Goal: Task Accomplishment & Management: Manage account settings

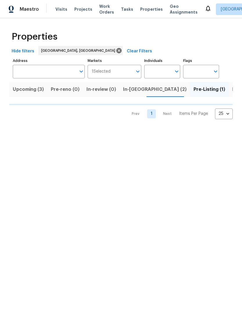
scroll to position [0, 10]
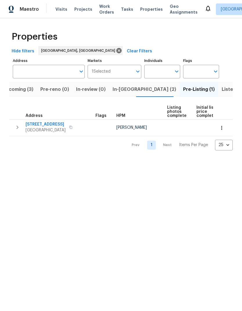
click at [119, 89] on span "In-[GEOGRAPHIC_DATA] (2)" at bounding box center [143, 89] width 63 height 8
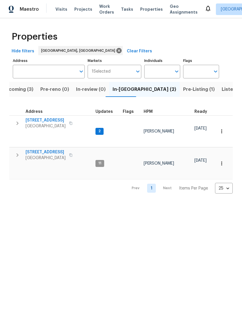
click at [109, 203] on html "Maestro Visits Projects Work Orders Tasks Properties Geo Assignments Albuquerqu…" at bounding box center [121, 101] width 242 height 203
click at [54, 121] on span "[STREET_ADDRESS]" at bounding box center [45, 121] width 40 height 6
click at [56, 119] on span "[STREET_ADDRESS]" at bounding box center [45, 121] width 40 height 6
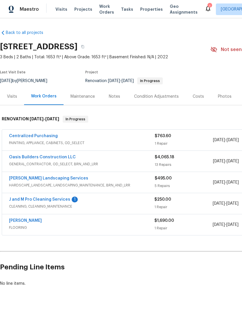
click at [31, 156] on link "Oasis Builders Construction LLC" at bounding box center [42, 157] width 67 height 4
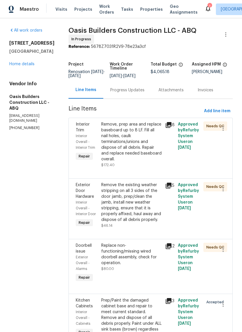
click at [131, 93] on div "Progress Updates" at bounding box center [127, 90] width 34 height 6
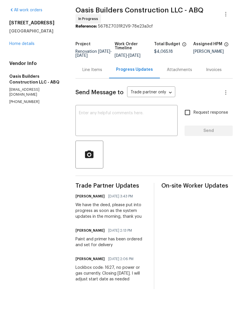
click at [96, 87] on div "Line Items" at bounding box center [92, 90] width 20 height 6
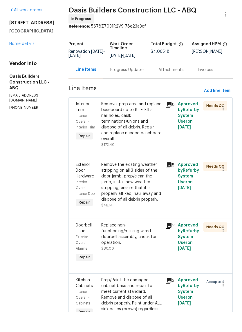
click at [138, 141] on div "Remove, prep area and replace baseboard up to 8 LF. Fill all nail holes, caulk …" at bounding box center [131, 141] width 60 height 41
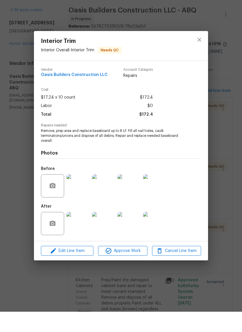
click at [75, 232] on img at bounding box center [77, 243] width 23 height 23
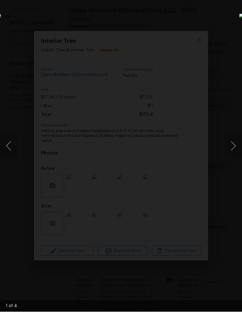
click at [232, 154] on button "Next image" at bounding box center [232, 165] width 17 height 23
click at [227, 154] on button "Next image" at bounding box center [232, 165] width 17 height 23
click at [211, 34] on div "Lightbox" at bounding box center [121, 166] width 242 height 332
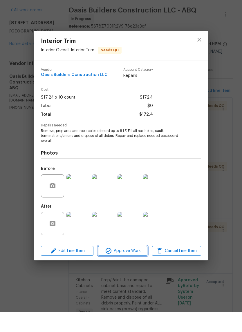
click at [127, 267] on span "Approve Work" at bounding box center [122, 270] width 45 height 7
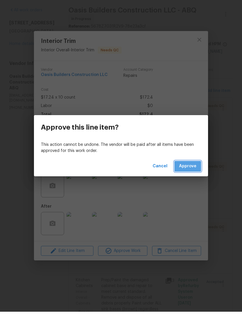
click at [189, 183] on span "Approve" at bounding box center [187, 186] width 17 height 7
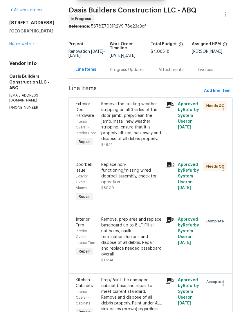
click at [147, 134] on div "Remove the existing weather stripping on all 3 sides of the door jamb, prep/cle…" at bounding box center [131, 141] width 60 height 41
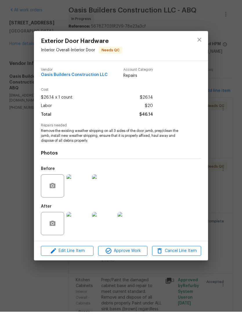
click at [76, 232] on img at bounding box center [77, 243] width 23 height 23
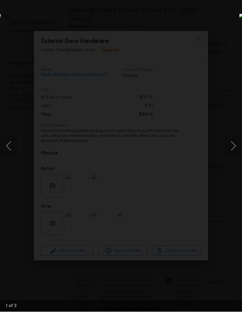
click at [232, 154] on button "Next image" at bounding box center [232, 165] width 17 height 23
click at [233, 154] on button "Next image" at bounding box center [232, 165] width 17 height 23
click at [189, 55] on img "Lightbox" at bounding box center [93, 166] width 192 height 264
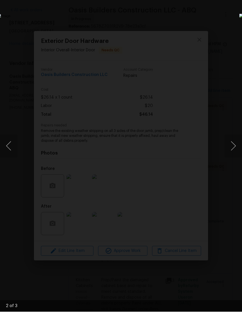
click at [189, 43] on img "Lightbox" at bounding box center [93, 166] width 192 height 264
click at [230, 154] on button "Next image" at bounding box center [232, 165] width 17 height 23
click at [189, 92] on img "Lightbox" at bounding box center [93, 166] width 192 height 264
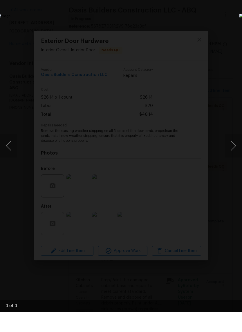
click at [189, 108] on img "Lightbox" at bounding box center [93, 166] width 192 height 264
click at [229, 154] on button "Next image" at bounding box center [232, 165] width 17 height 23
click at [140, 134] on img "Lightbox" at bounding box center [93, 166] width 192 height 264
click at [160, 135] on img "Lightbox" at bounding box center [74, 177] width 386 height 530
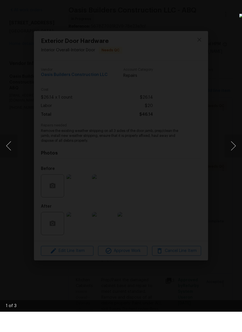
click at [160, 135] on img "Lightbox" at bounding box center [74, 177] width 386 height 530
click at [166, 138] on img "Lightbox" at bounding box center [93, 166] width 192 height 264
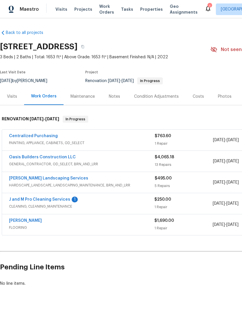
click at [58, 156] on link "Oasis Builders Construction LLC" at bounding box center [42, 157] width 67 height 4
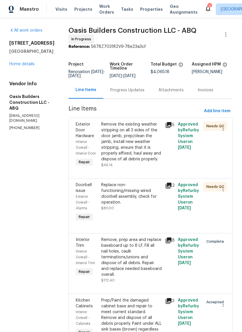
click at [142, 147] on div "Remove the existing weather stripping on all 3 sides of the door jamb, prep/cle…" at bounding box center [131, 141] width 60 height 41
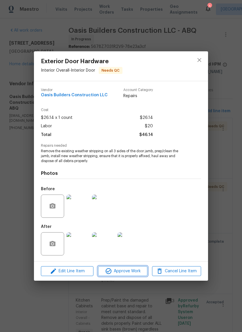
click at [123, 271] on span "Approve Work" at bounding box center [122, 270] width 45 height 7
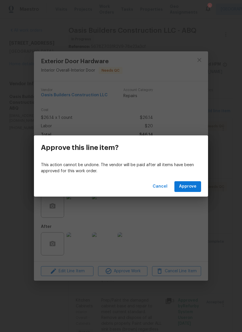
click at [183, 188] on span "Approve" at bounding box center [187, 186] width 17 height 7
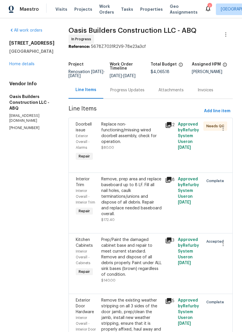
click at [150, 150] on div "Replace non-functioning/missing wired doorbell assembly, check for operation. $…" at bounding box center [131, 135] width 60 height 29
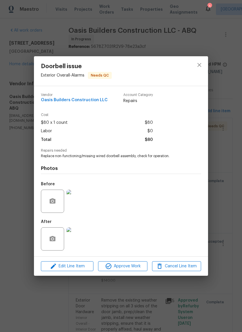
click at [79, 238] on img at bounding box center [77, 238] width 23 height 23
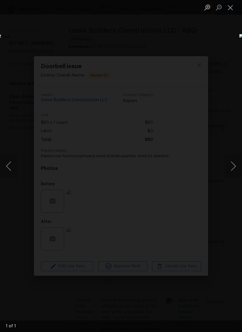
click at [230, 8] on button "Close lightbox" at bounding box center [230, 7] width 12 height 10
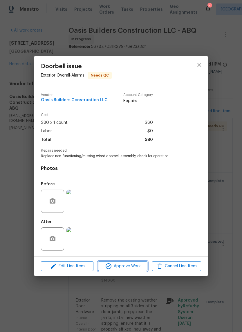
click at [122, 268] on span "Approve Work" at bounding box center [122, 266] width 45 height 7
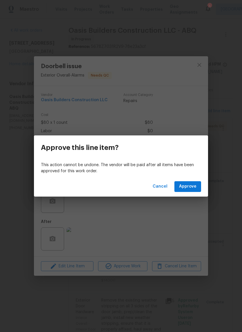
click at [188, 186] on span "Approve" at bounding box center [187, 186] width 17 height 7
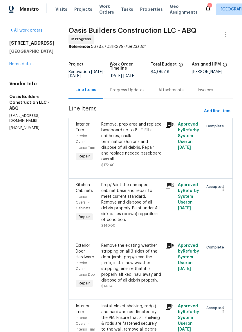
click at [20, 66] on link "Home details" at bounding box center [21, 64] width 25 height 4
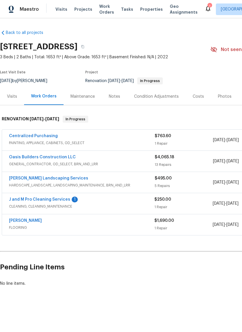
click at [28, 220] on link "[PERSON_NAME]" at bounding box center [25, 220] width 33 height 4
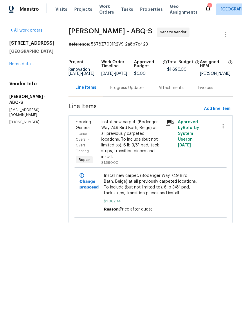
click at [123, 91] on div "Progress Updates" at bounding box center [127, 88] width 34 height 6
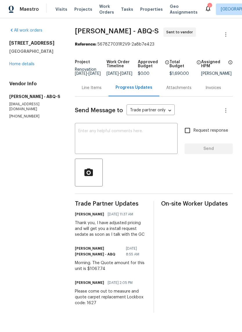
click at [85, 135] on textarea at bounding box center [126, 139] width 96 height 20
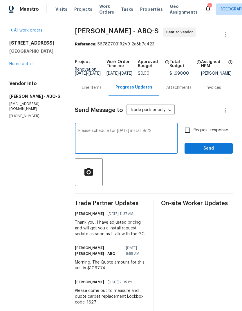
type textarea "Please schedule for Monday install 9/22"
click at [214, 152] on span "Send" at bounding box center [208, 148] width 39 height 7
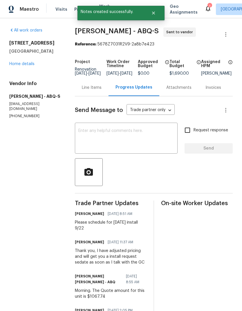
click at [19, 63] on link "Home details" at bounding box center [21, 64] width 25 height 4
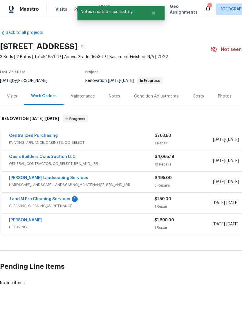
click at [43, 198] on link "J and M Pro Cleaning Services" at bounding box center [39, 199] width 61 height 4
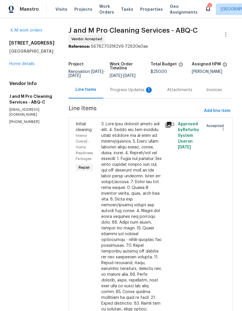
click at [134, 93] on div "Progress Updates 1" at bounding box center [131, 90] width 43 height 6
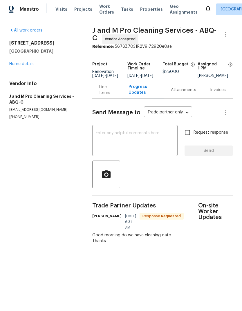
click at [105, 139] on textarea at bounding box center [135, 141] width 78 height 20
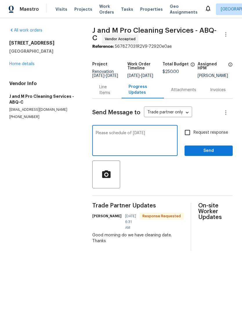
type textarea "Please schedule of [DATE]"
click at [209, 153] on span "Send" at bounding box center [208, 150] width 39 height 7
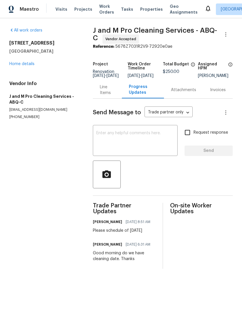
click at [110, 234] on div "Please schedule of [DATE]" at bounding box center [123, 231] width 61 height 6
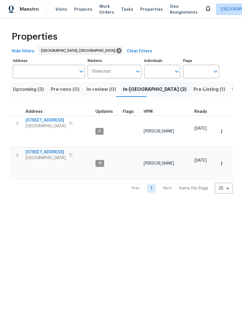
click at [25, 90] on span "Upcoming (3)" at bounding box center [28, 89] width 31 height 8
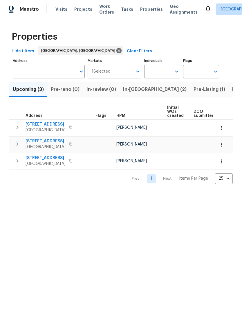
click at [130, 90] on span "In-reno (2)" at bounding box center [154, 89] width 63 height 8
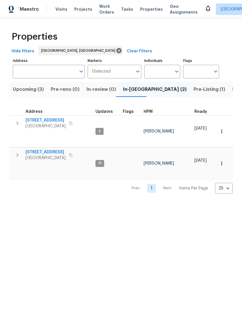
click at [60, 120] on span "[STREET_ADDRESS]" at bounding box center [45, 121] width 40 height 6
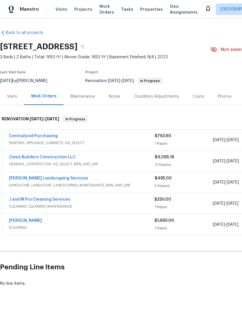
click at [28, 220] on link "[PERSON_NAME]" at bounding box center [25, 220] width 33 height 4
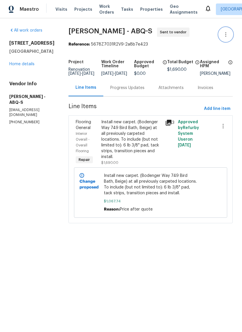
click at [227, 33] on icon "button" at bounding box center [225, 34] width 7 height 7
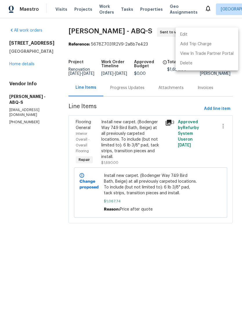
click at [185, 32] on li "Edit" at bounding box center [206, 35] width 63 height 10
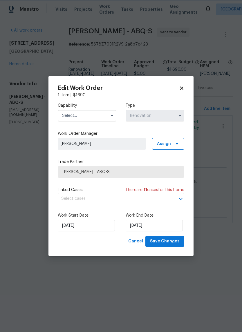
click at [110, 114] on icon "button" at bounding box center [112, 115] width 5 height 5
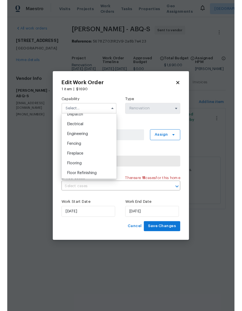
scroll to position [182, 0]
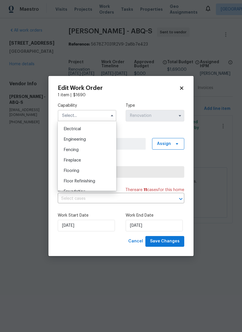
click at [81, 170] on div "Flooring" at bounding box center [87, 170] width 56 height 10
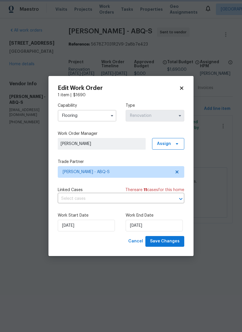
type input "Flooring"
click at [139, 225] on input "[DATE]" at bounding box center [153, 226] width 57 height 12
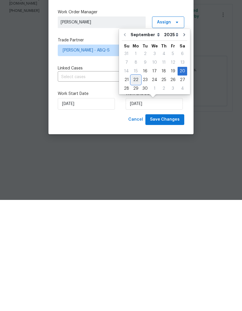
click at [134, 187] on div "22" at bounding box center [135, 191] width 9 height 8
type input "[DATE]"
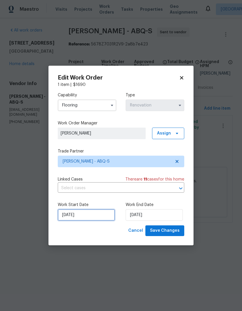
click at [85, 216] on input "[DATE]" at bounding box center [86, 215] width 57 height 12
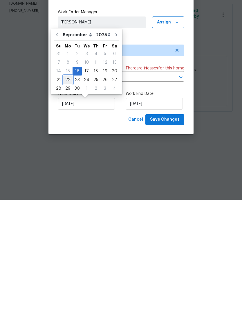
click at [67, 187] on div "22" at bounding box center [67, 191] width 9 height 8
type input "[DATE]"
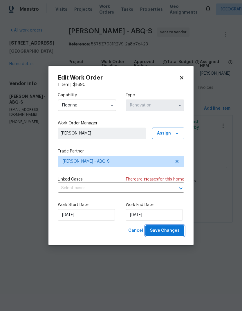
click at [165, 233] on span "Save Changes" at bounding box center [165, 230] width 30 height 7
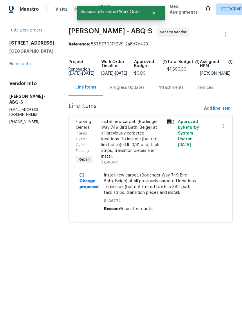
click at [28, 66] on link "Home details" at bounding box center [21, 64] width 25 height 4
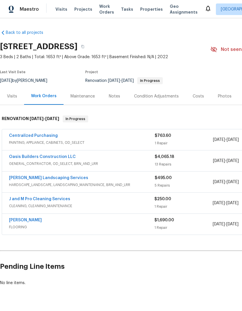
click at [55, 198] on link "J and M Pro Cleaning Services" at bounding box center [39, 199] width 61 height 4
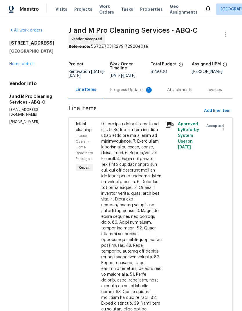
click at [137, 92] on div "Progress Updates 1" at bounding box center [131, 90] width 43 height 6
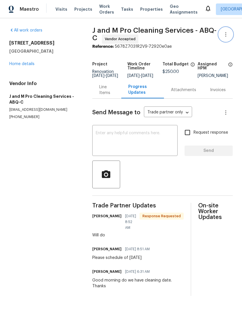
click at [227, 36] on icon "button" at bounding box center [225, 34] width 7 height 7
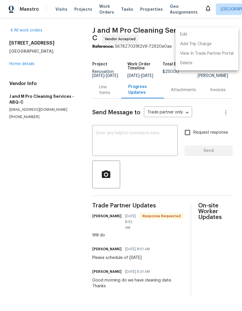
click at [187, 35] on li "Edit" at bounding box center [206, 35] width 63 height 10
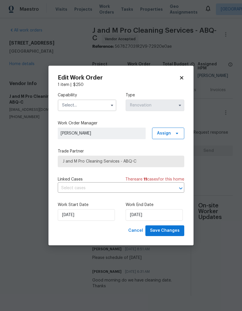
click at [88, 104] on input "text" at bounding box center [87, 106] width 59 height 12
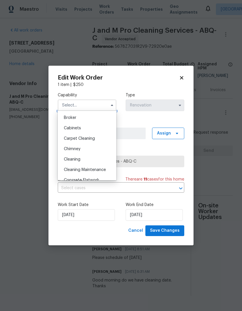
scroll to position [42, 0]
click at [77, 161] on span "Cleaning" at bounding box center [72, 159] width 17 height 4
type input "Cleaning"
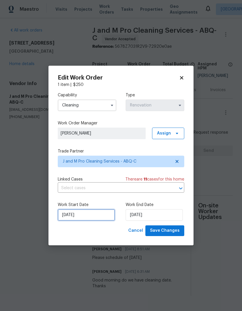
click at [76, 216] on input "[DATE]" at bounding box center [86, 215] width 57 height 12
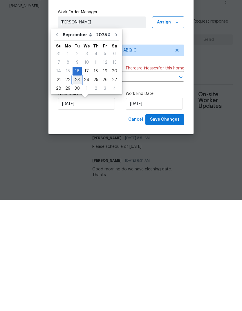
click at [76, 187] on div "23" at bounding box center [76, 191] width 9 height 8
type input "[DATE]"
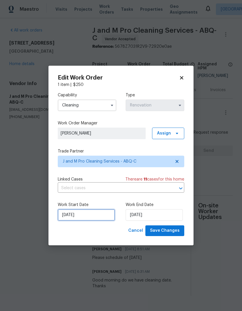
click at [74, 214] on input "[DATE]" at bounding box center [86, 215] width 57 height 12
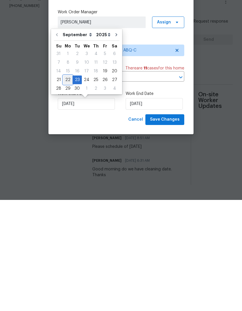
click at [64, 187] on div "22" at bounding box center [67, 191] width 9 height 8
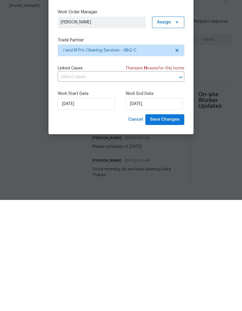
type input "[DATE]"
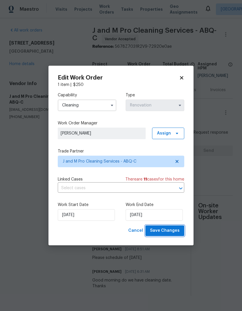
click at [167, 233] on span "Save Changes" at bounding box center [165, 230] width 30 height 7
